Goal: Use online tool/utility: Use online tool/utility

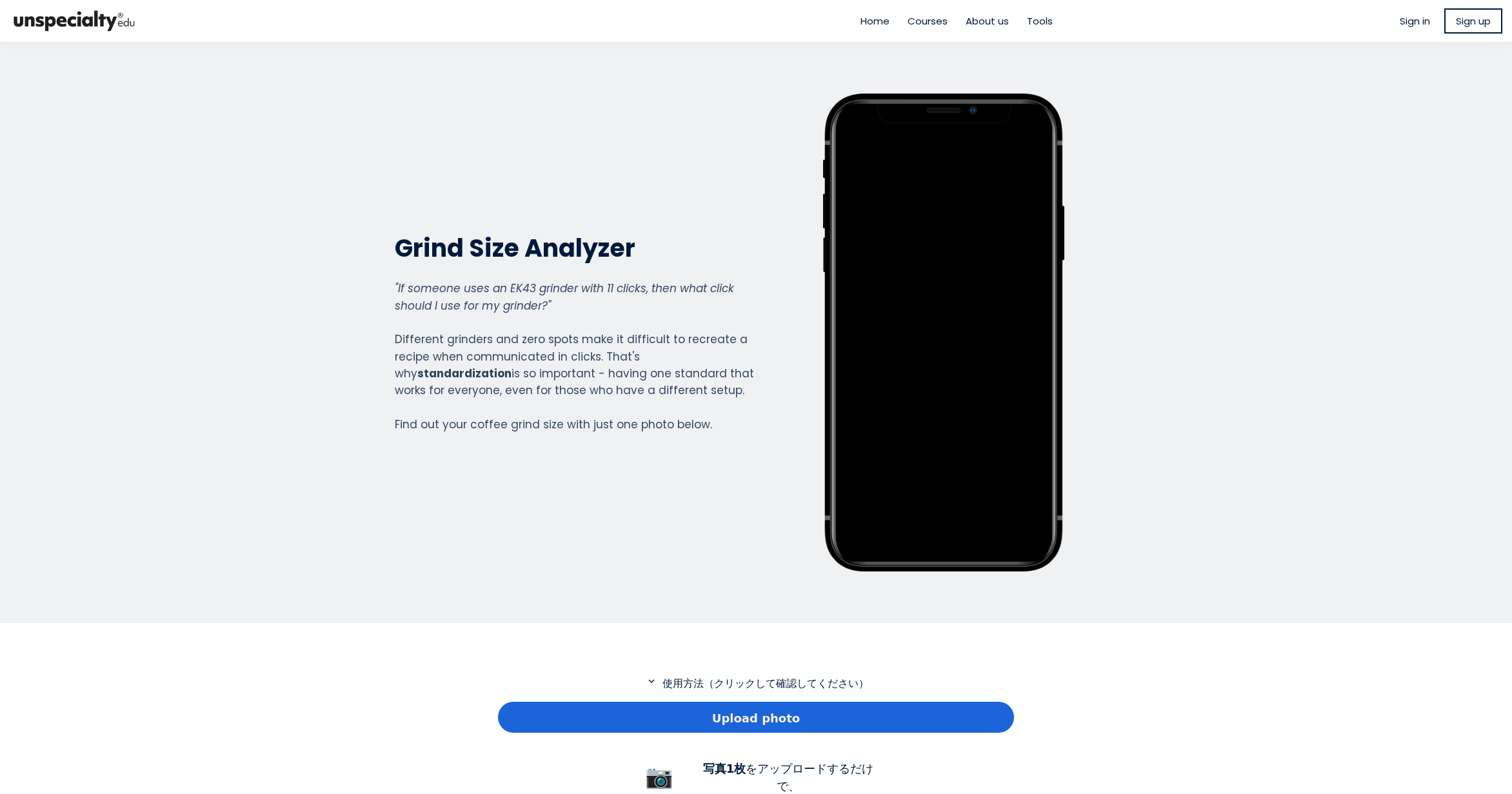
scroll to position [932, 516]
click at [682, 704] on div "Upload photo" at bounding box center [756, 717] width 516 height 31
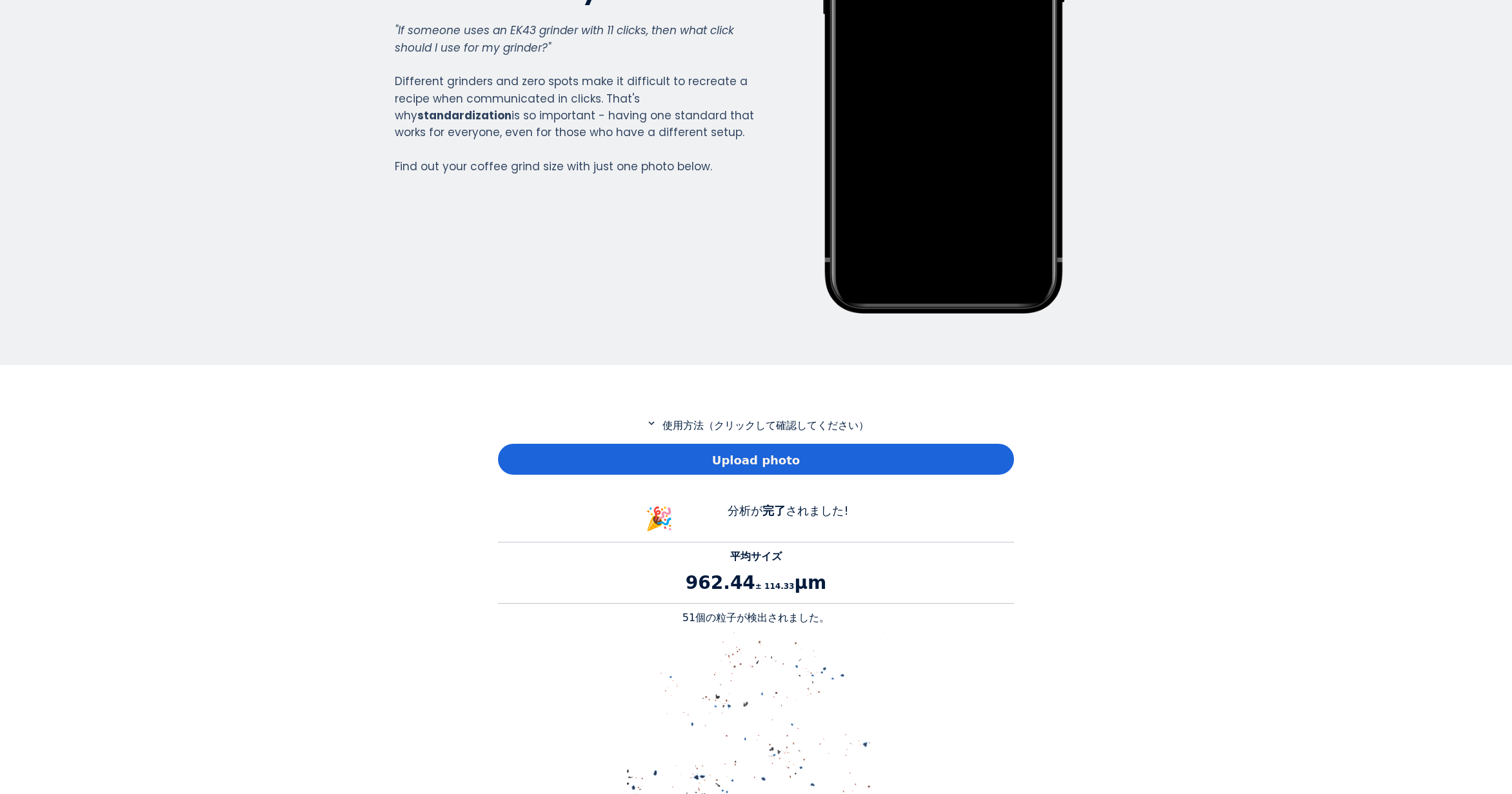
scroll to position [451, 0]
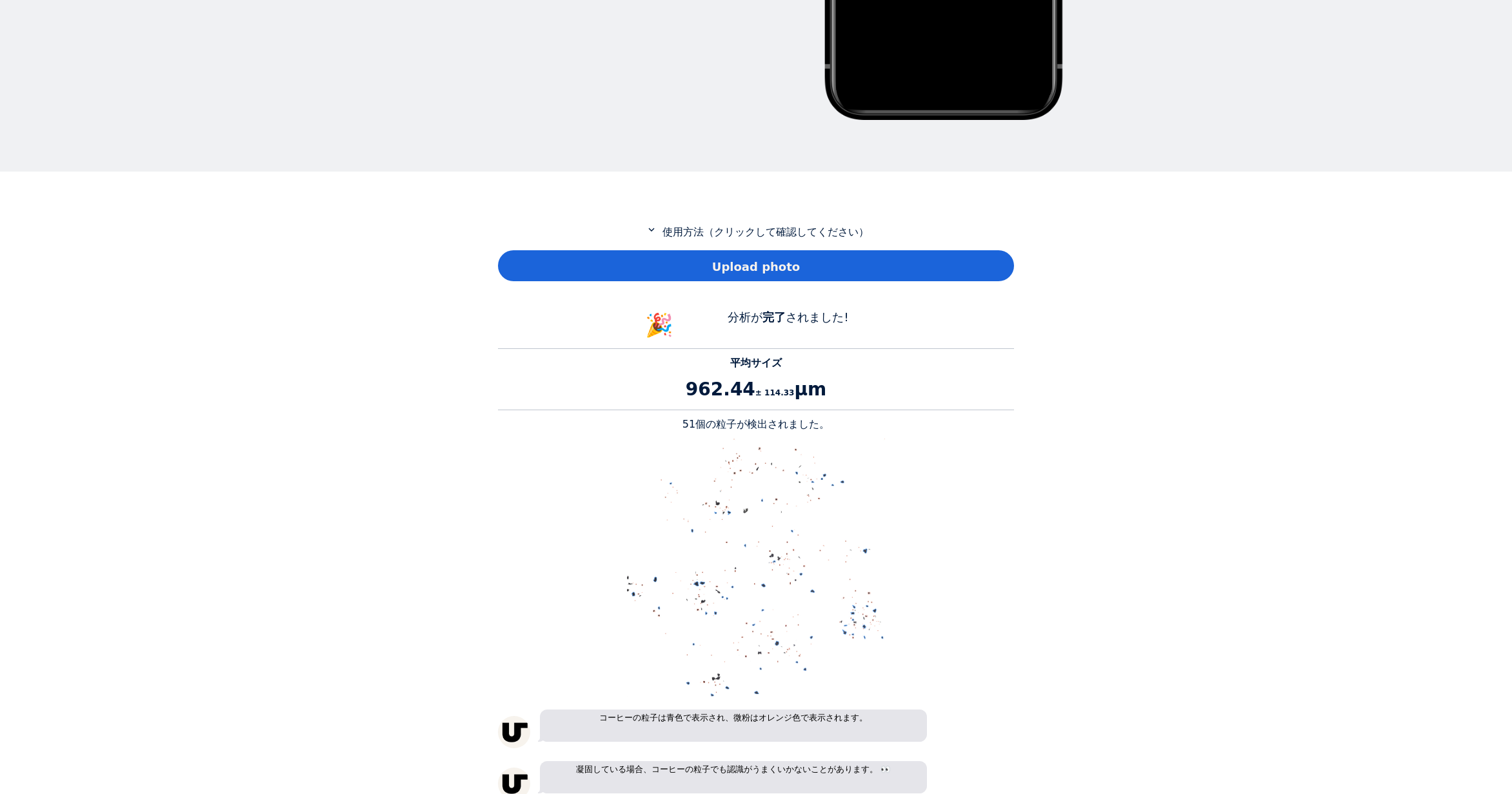
click at [698, 427] on p "51個の粒子が検出されました。" at bounding box center [756, 424] width 516 height 16
copy p "51"
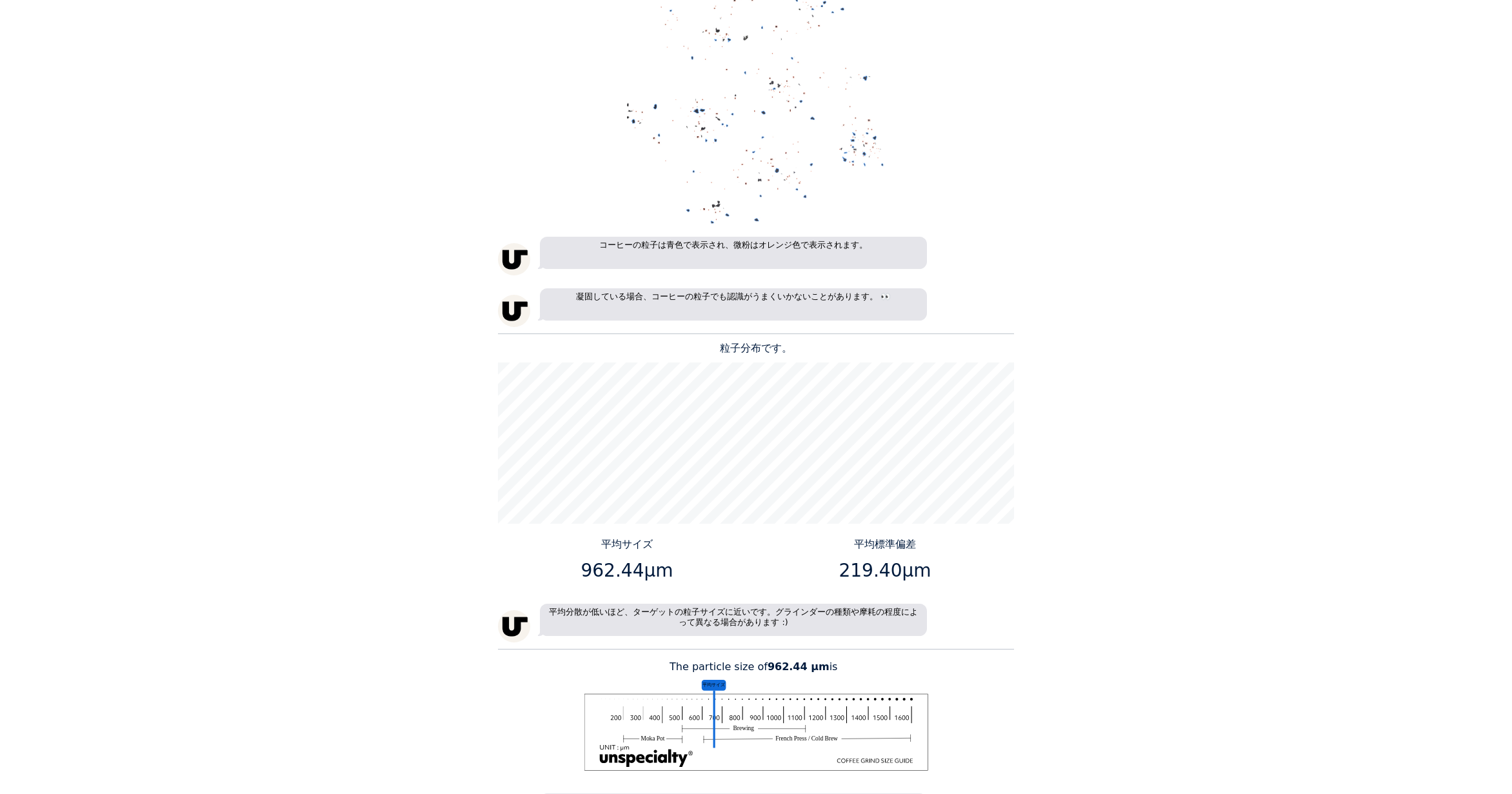
scroll to position [1032, 0]
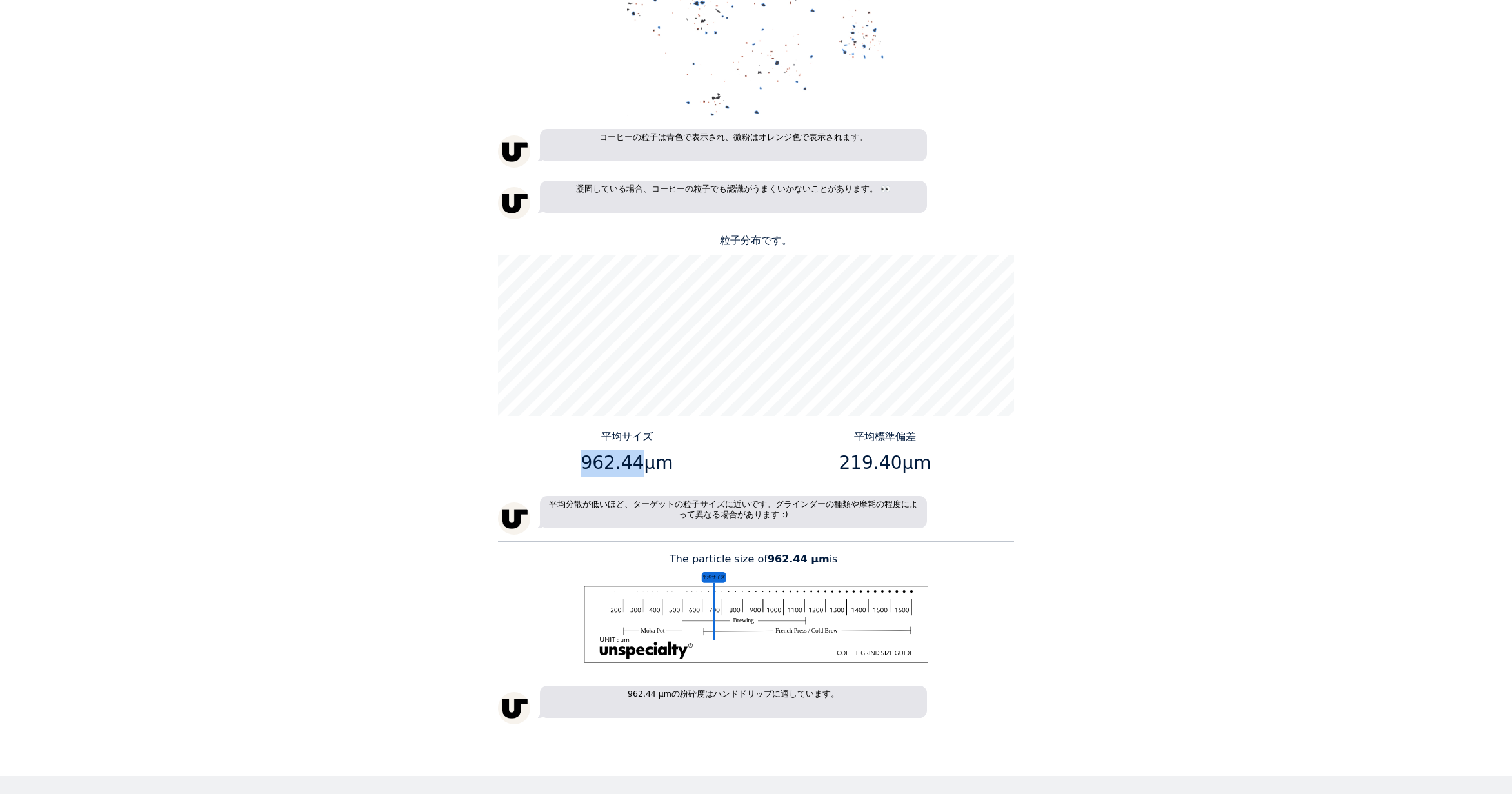
drag, startPoint x: 636, startPoint y: 464, endPoint x: 585, endPoint y: 462, distance: 51.0
click at [585, 462] on p "962.44μm" at bounding box center [627, 463] width 248 height 27
copy p "962.44"
drag, startPoint x: 891, startPoint y: 459, endPoint x: 845, endPoint y: 461, distance: 46.0
click at [845, 461] on p "219.40μm" at bounding box center [885, 463] width 248 height 27
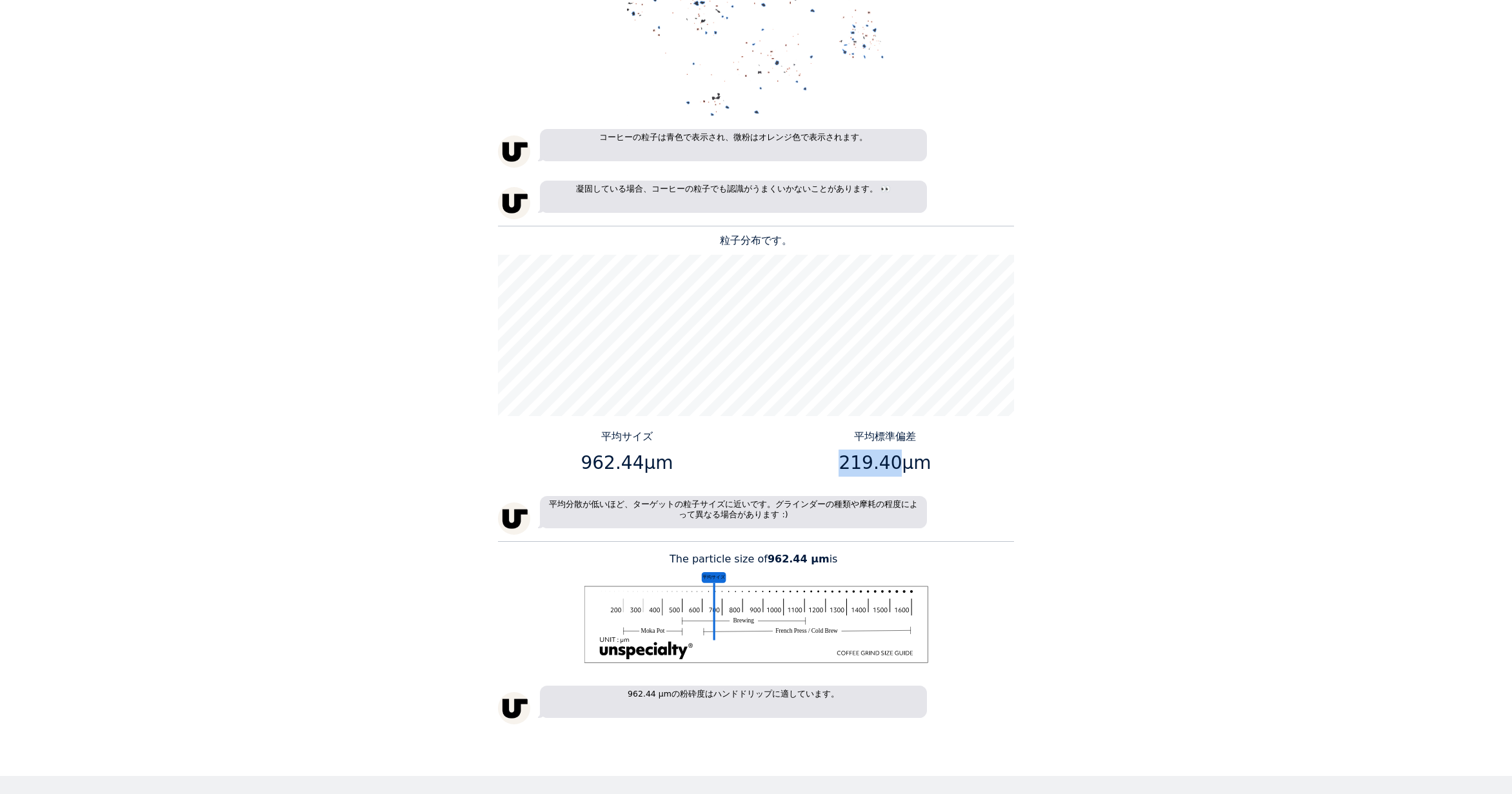
copy p "219.40"
